Goal: Task Accomplishment & Management: Manage account settings

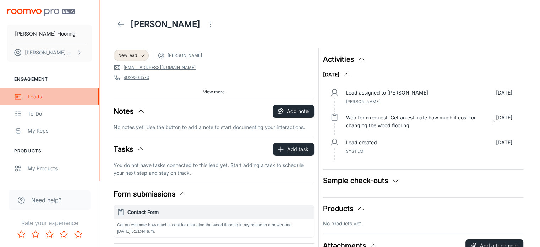
click at [35, 97] on div "Leads" at bounding box center [60, 97] width 64 height 8
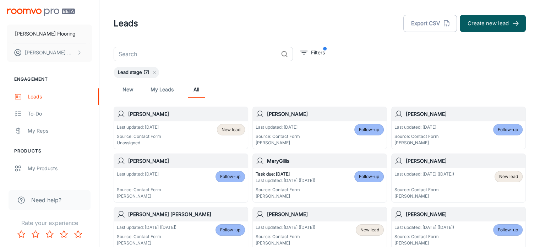
click at [163, 115] on h6 "[PERSON_NAME]" at bounding box center [186, 114] width 117 height 8
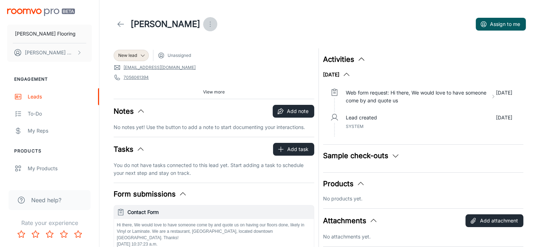
click at [206, 25] on icon "Open menu" at bounding box center [210, 24] width 9 height 9
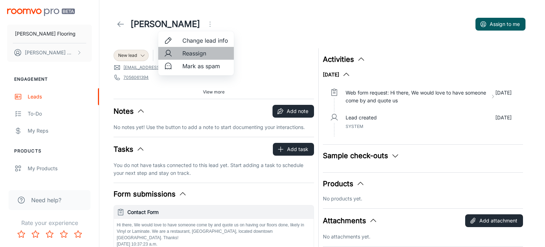
click at [200, 55] on span "Reassign" at bounding box center [205, 53] width 46 height 9
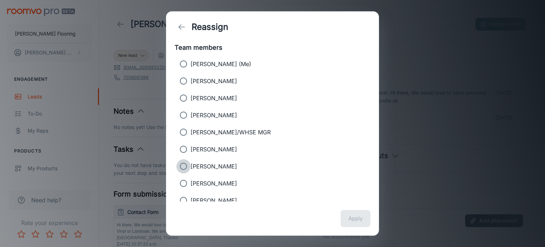
click at [185, 167] on input "[PERSON_NAME]" at bounding box center [183, 166] width 14 height 14
radio input "true"
click at [353, 217] on button "Apply" at bounding box center [356, 218] width 30 height 17
